Goal: Task Accomplishment & Management: Manage account settings

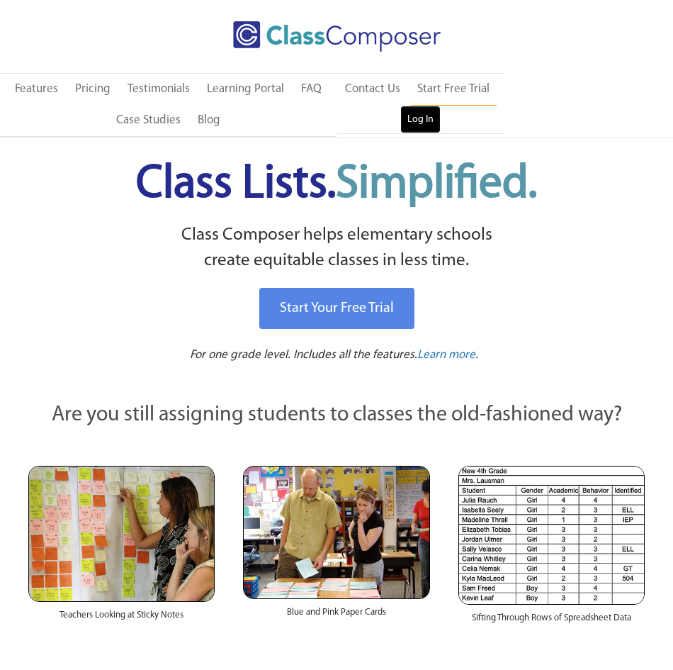
click at [432, 114] on link "Log In" at bounding box center [420, 120] width 40 height 28
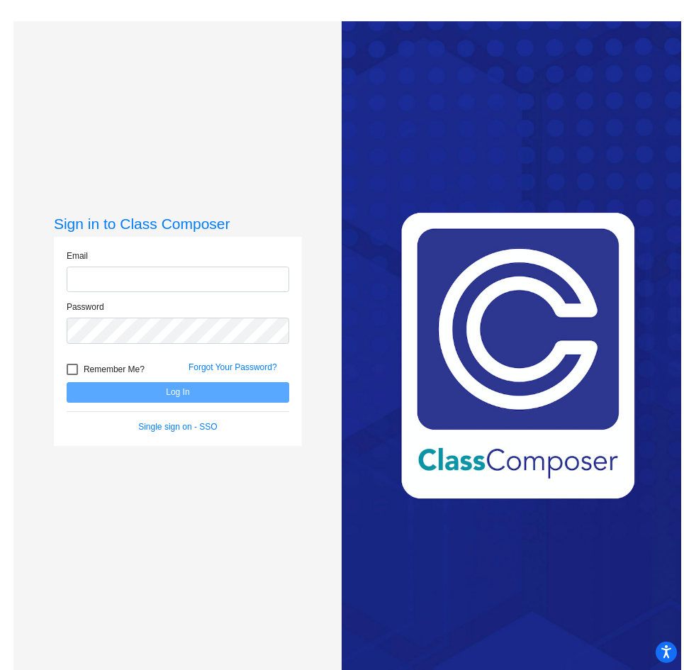
click at [162, 276] on input "email" at bounding box center [178, 279] width 222 height 26
type input "ferral@hudson.k12.oh.us"
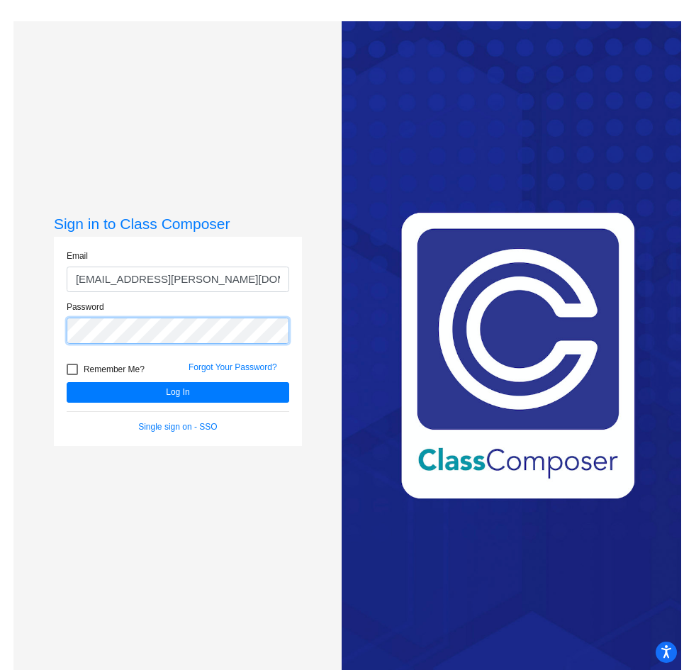
click at [67, 382] on button "Log In" at bounding box center [178, 392] width 222 height 21
click at [0, 310] on html "Press Alt+1 for screen-reader mode, Alt+0 to cancel Accessibility Screen-Reader…" at bounding box center [342, 335] width 684 height 670
click at [67, 382] on button "Log In" at bounding box center [178, 392] width 222 height 21
click at [157, 428] on link "Single sign on - SSO" at bounding box center [177, 427] width 79 height 10
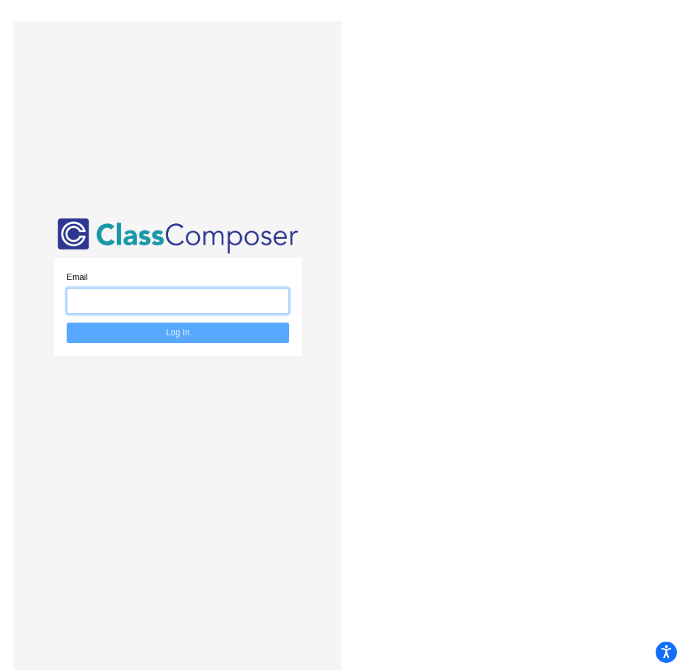
click at [244, 305] on input "email" at bounding box center [178, 301] width 222 height 26
type input "ferral@hudson.k12.oh.us"
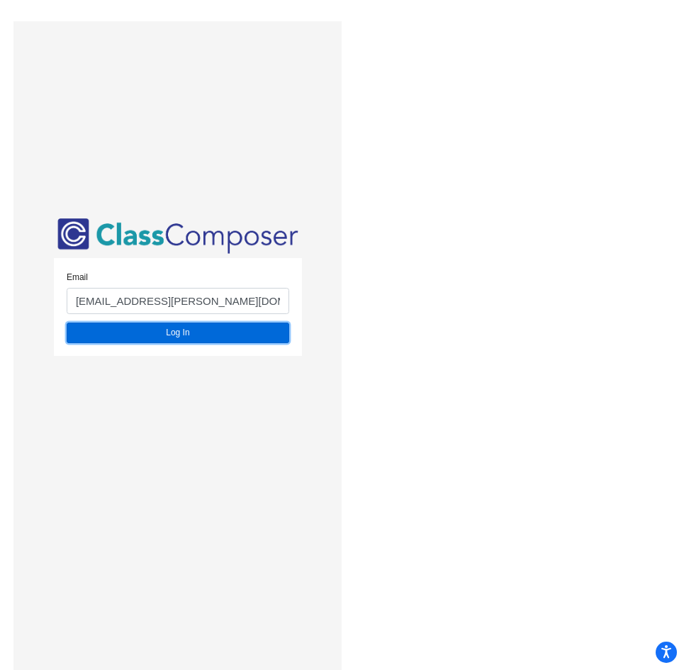
click at [211, 329] on button "Log In" at bounding box center [178, 332] width 222 height 21
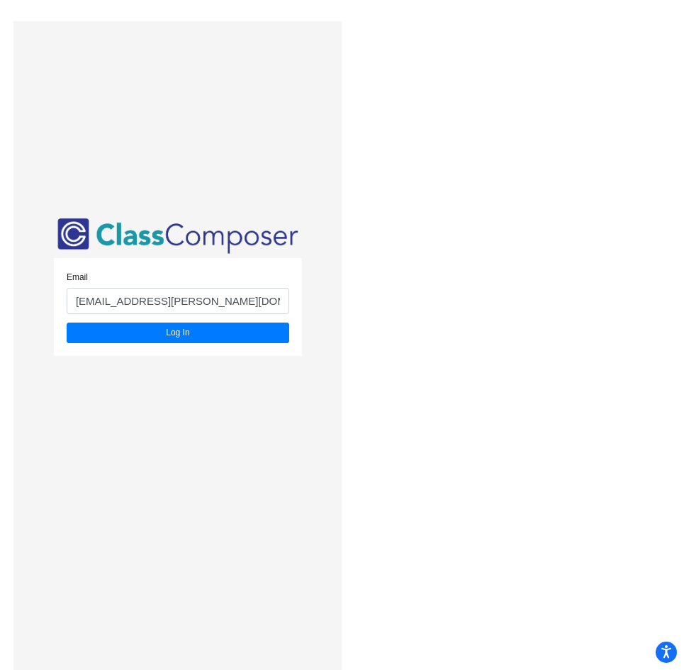
click at [201, 205] on div "Email ferral@hudson.k12.oh.us Log In" at bounding box center [177, 356] width 328 height 670
